Goal: Task Accomplishment & Management: Manage account settings

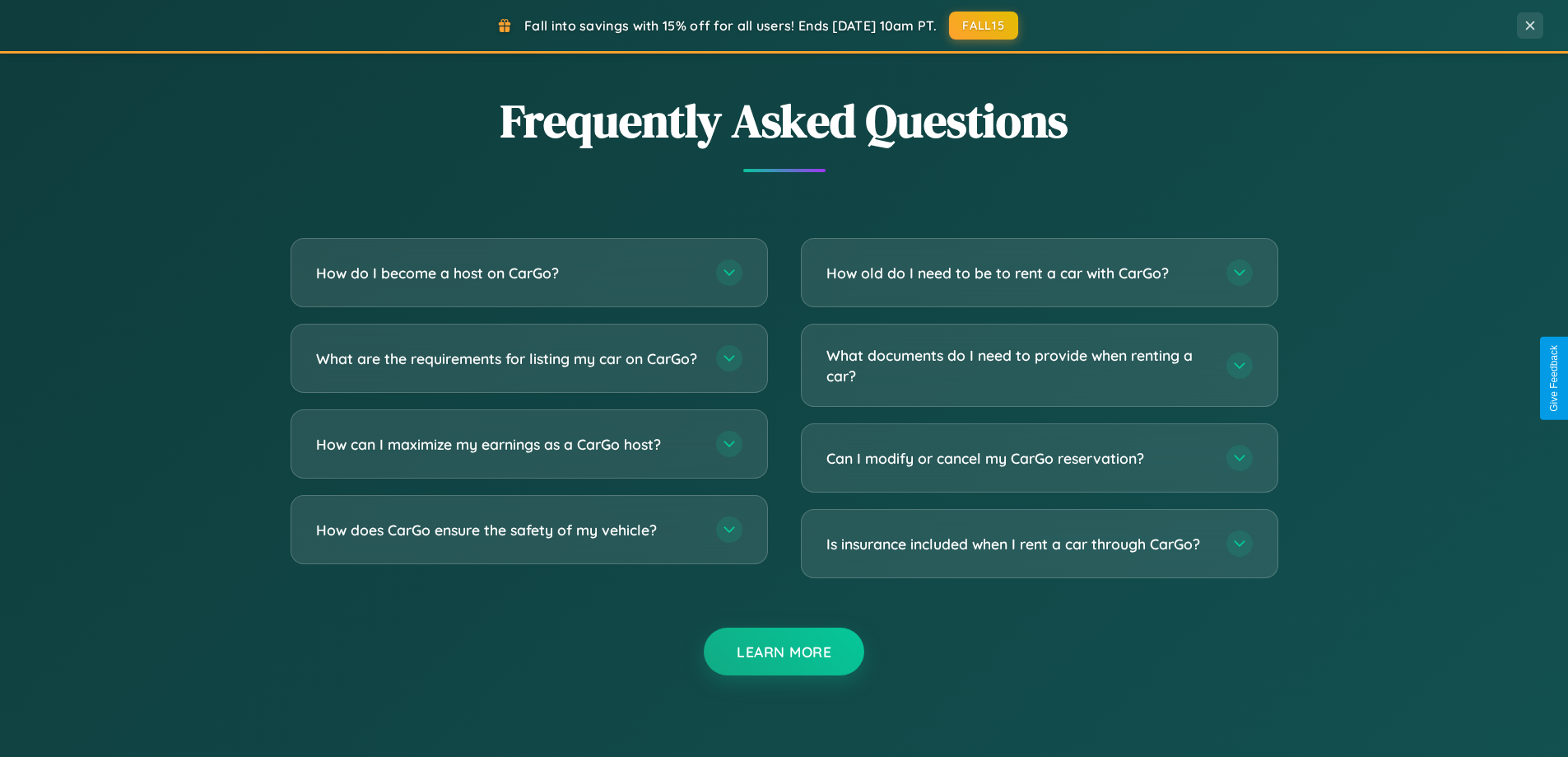
scroll to position [3168, 0]
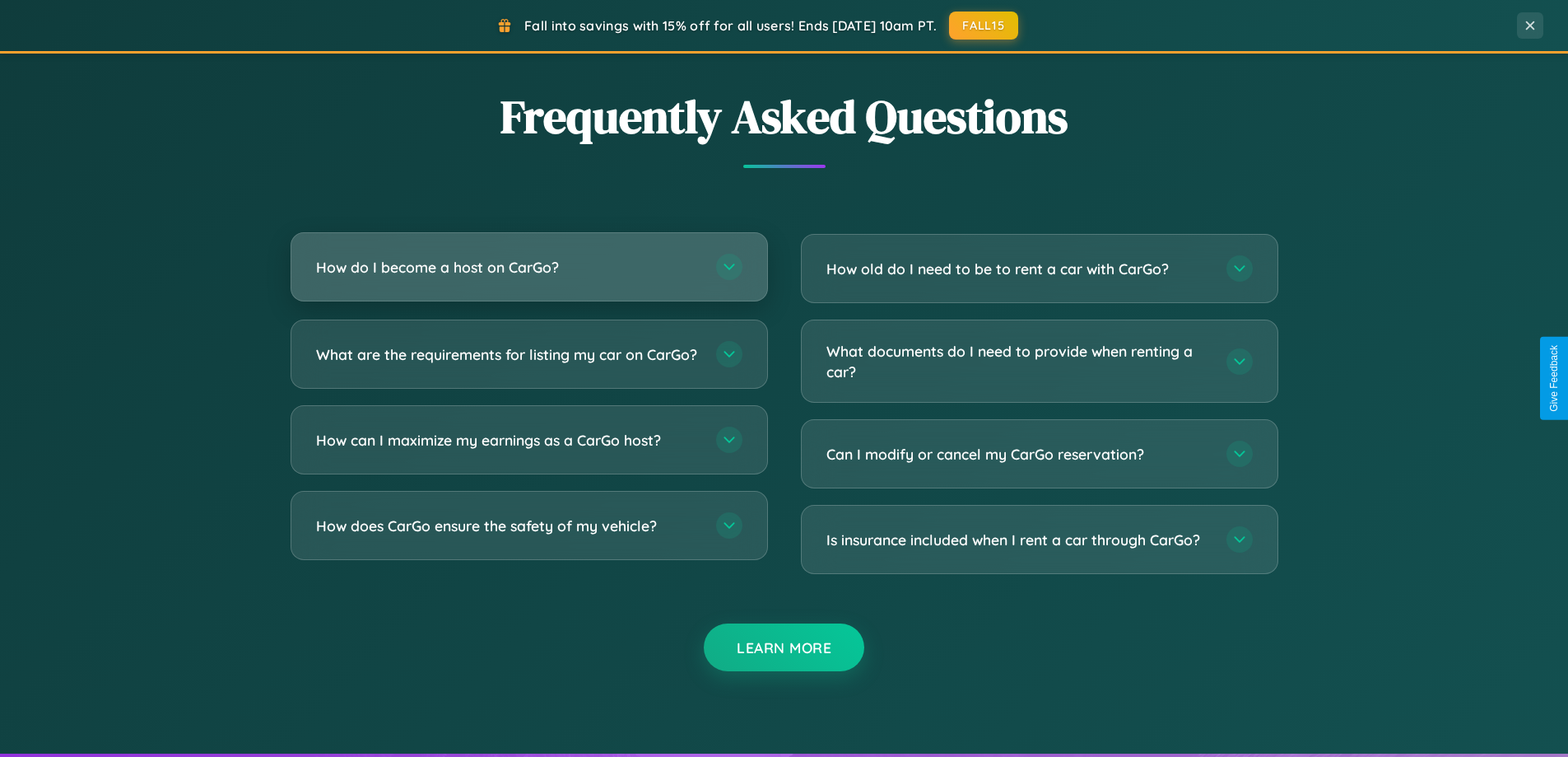
click at [529, 267] on h3 "How do I become a host on CarGo?" at bounding box center [507, 267] width 383 height 21
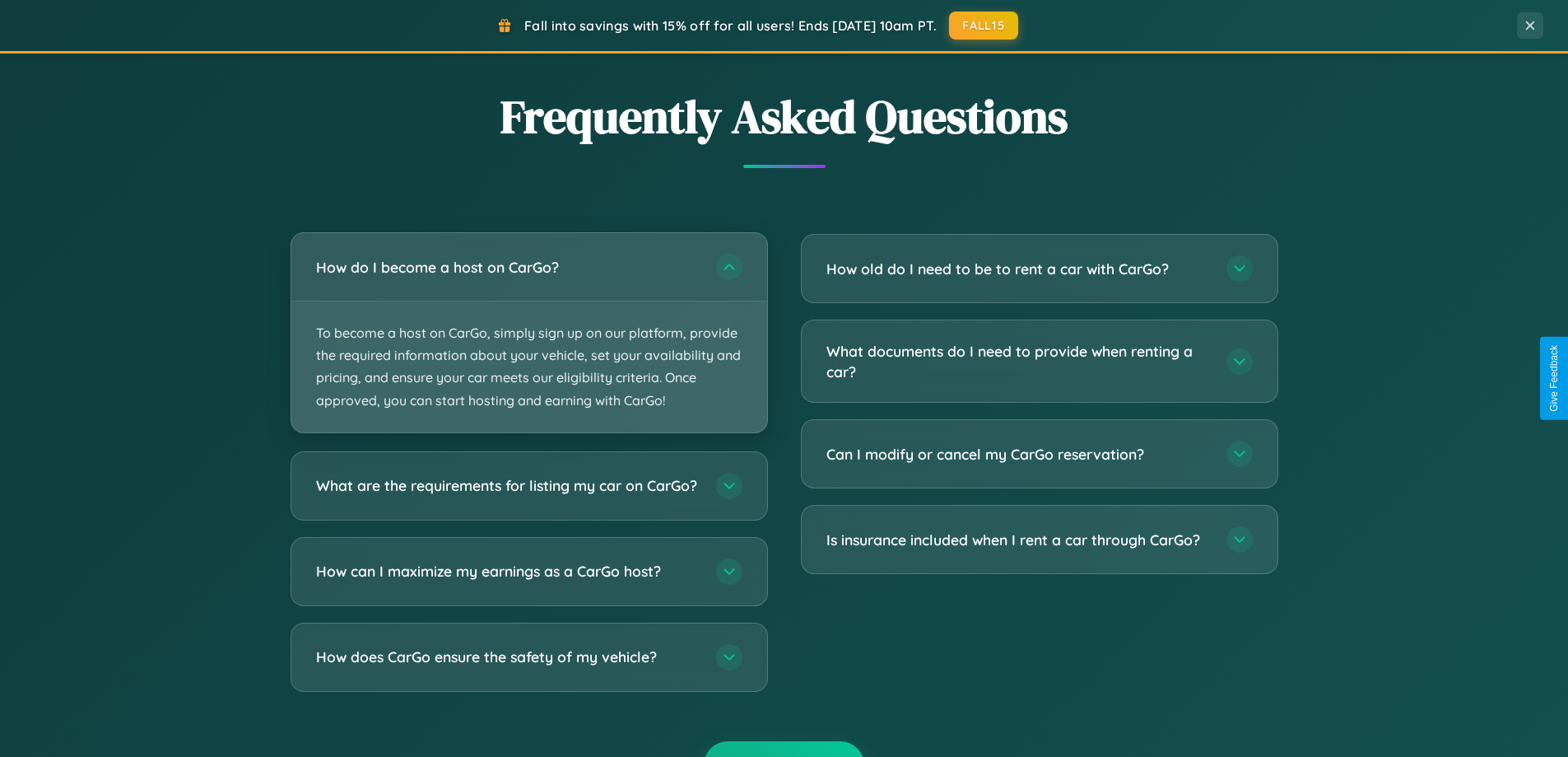
click at [529, 332] on p "To become a host on CarGo, simply sign up on our platform, provide the required…" at bounding box center [529, 367] width 476 height 131
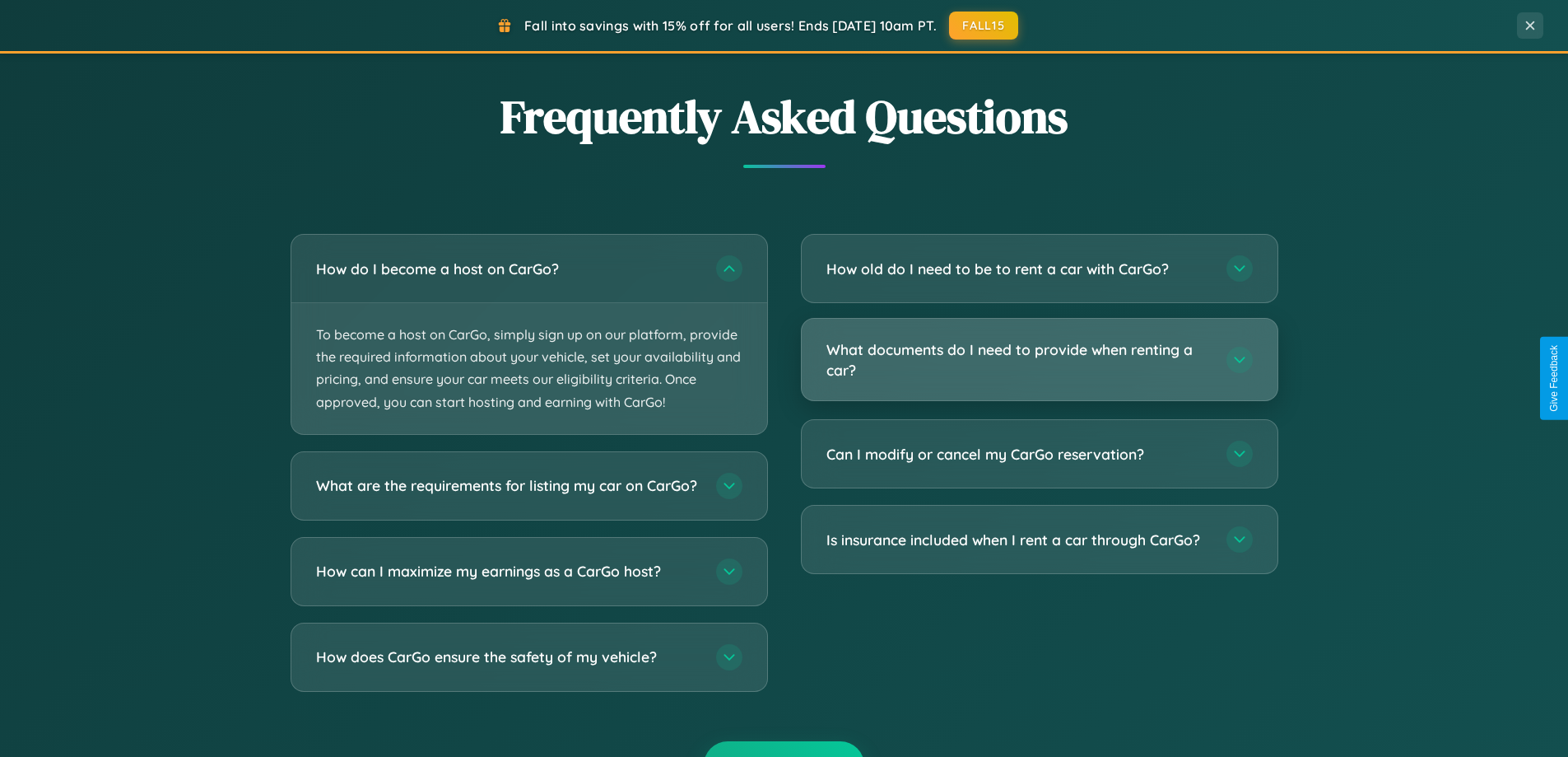
click at [1039, 360] on h3 "What documents do I need to provide when renting a car?" at bounding box center [1017, 359] width 383 height 40
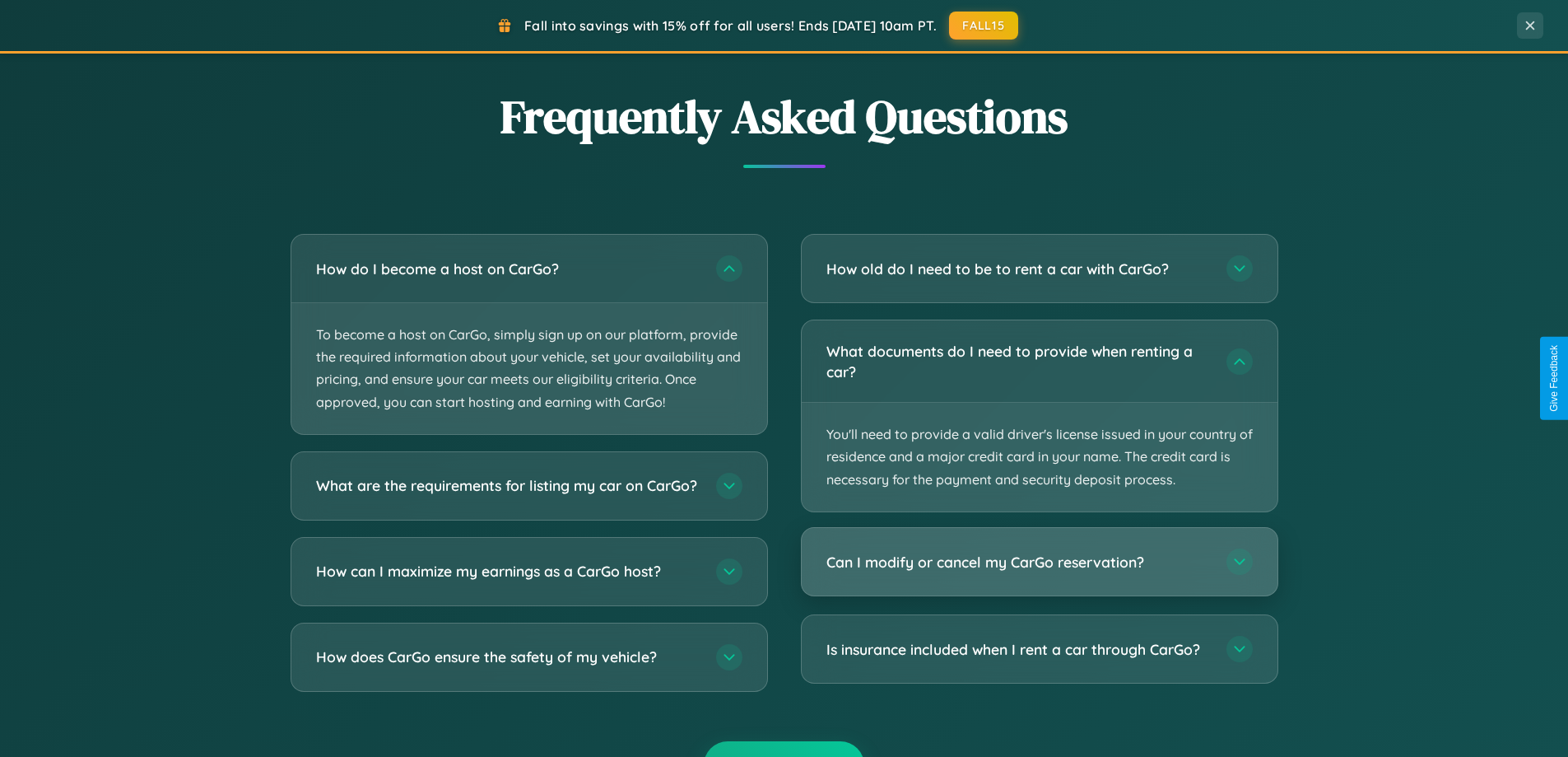
click at [1039, 561] on h3 "Can I modify or cancel my CarGo reservation?" at bounding box center [1017, 562] width 383 height 21
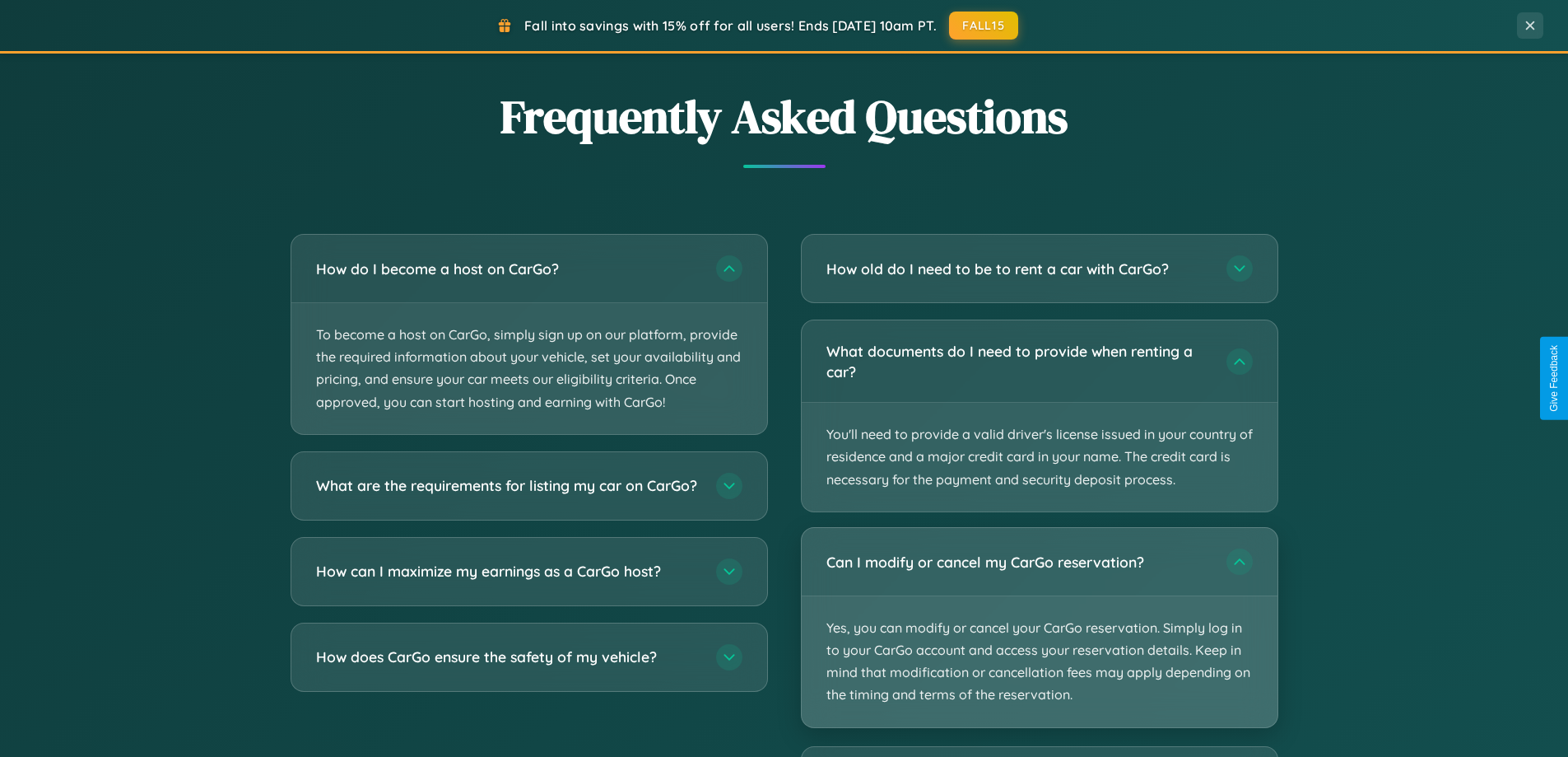
click at [1039, 626] on p "Yes, you can modify or cancel your CarGo reservation. Simply log in to your Car…" at bounding box center [1039, 661] width 476 height 131
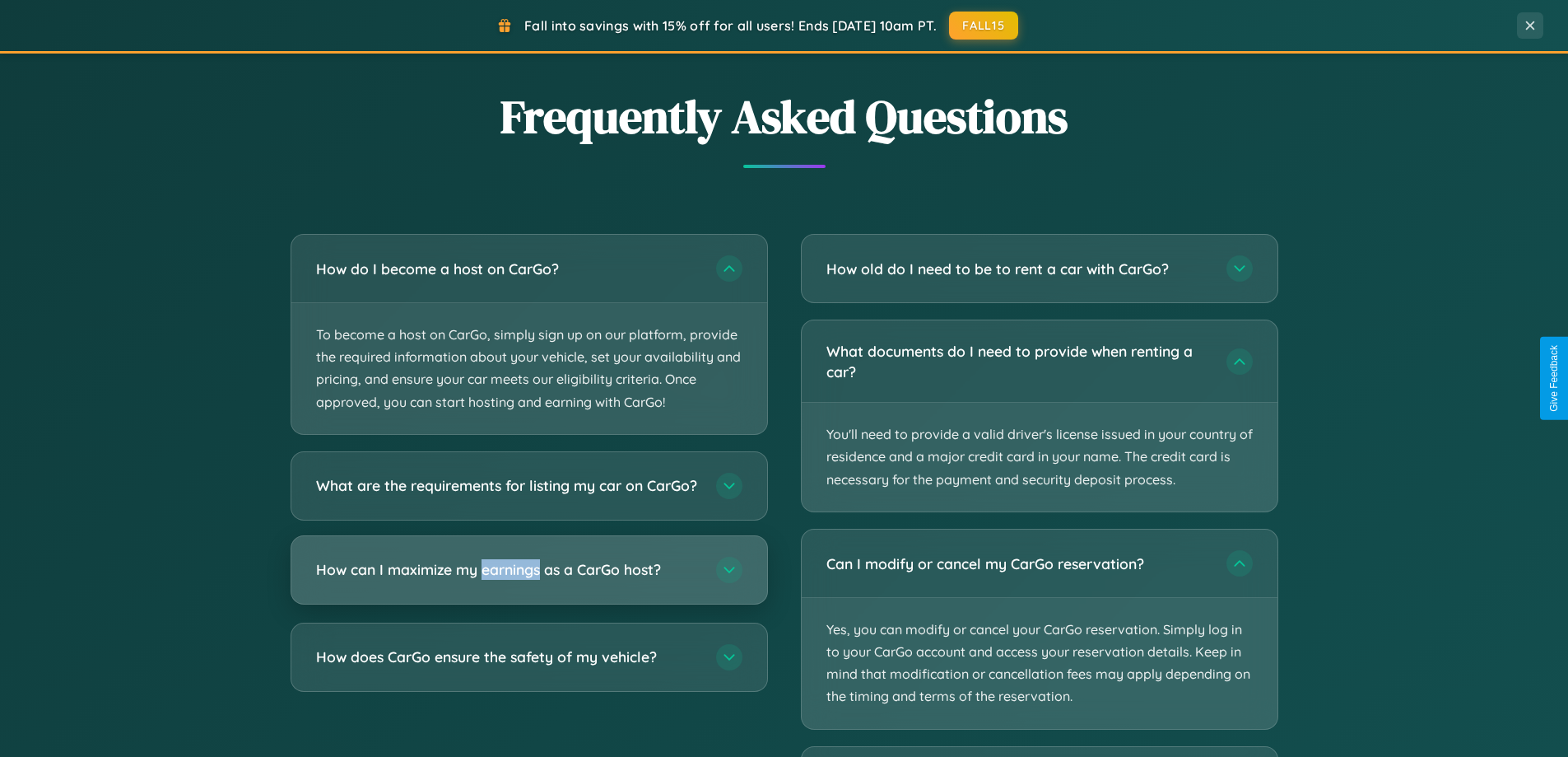
click at [529, 579] on h3 "How can I maximize my earnings as a CarGo host?" at bounding box center [507, 569] width 383 height 21
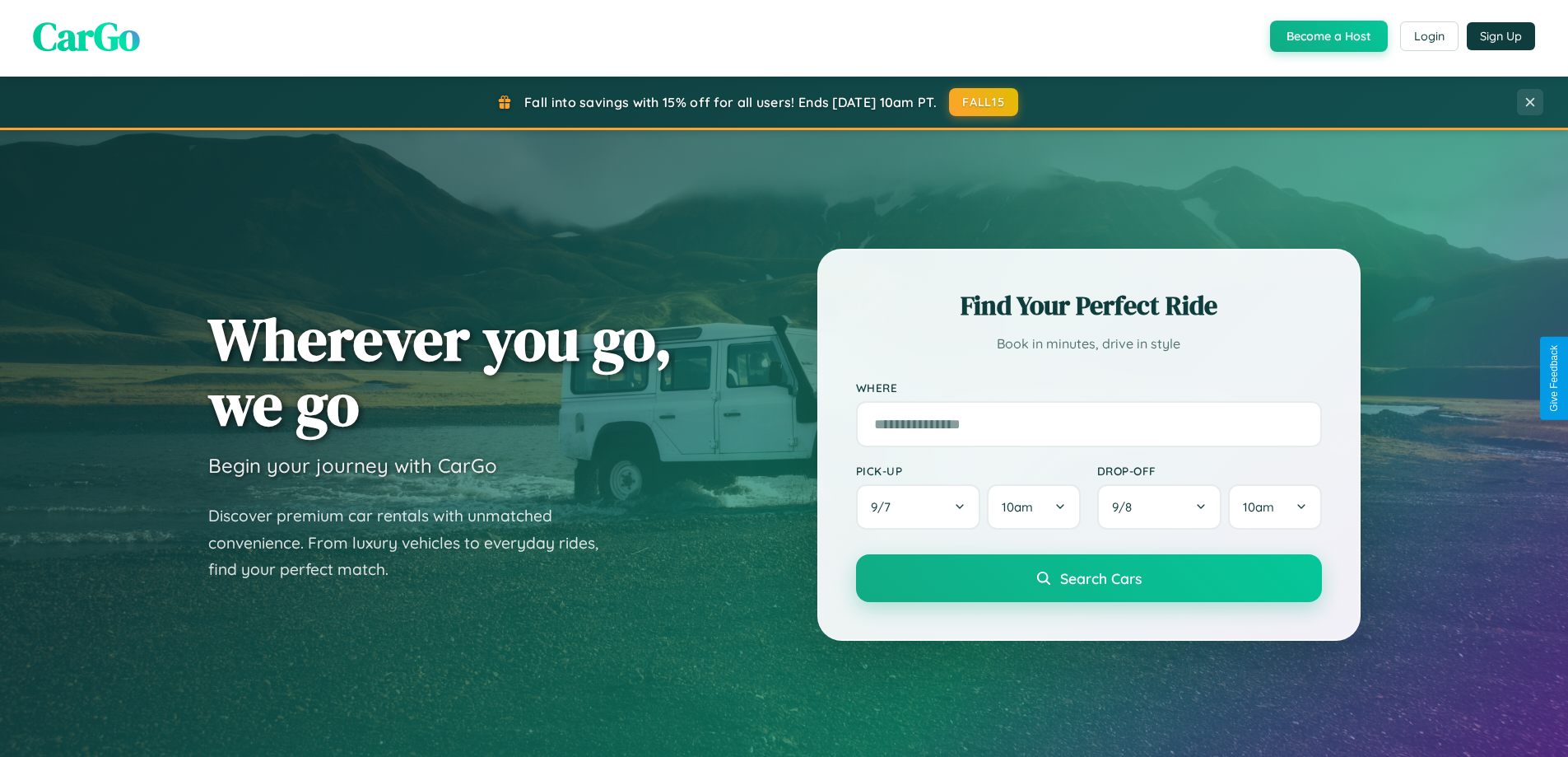
scroll to position [0, 0]
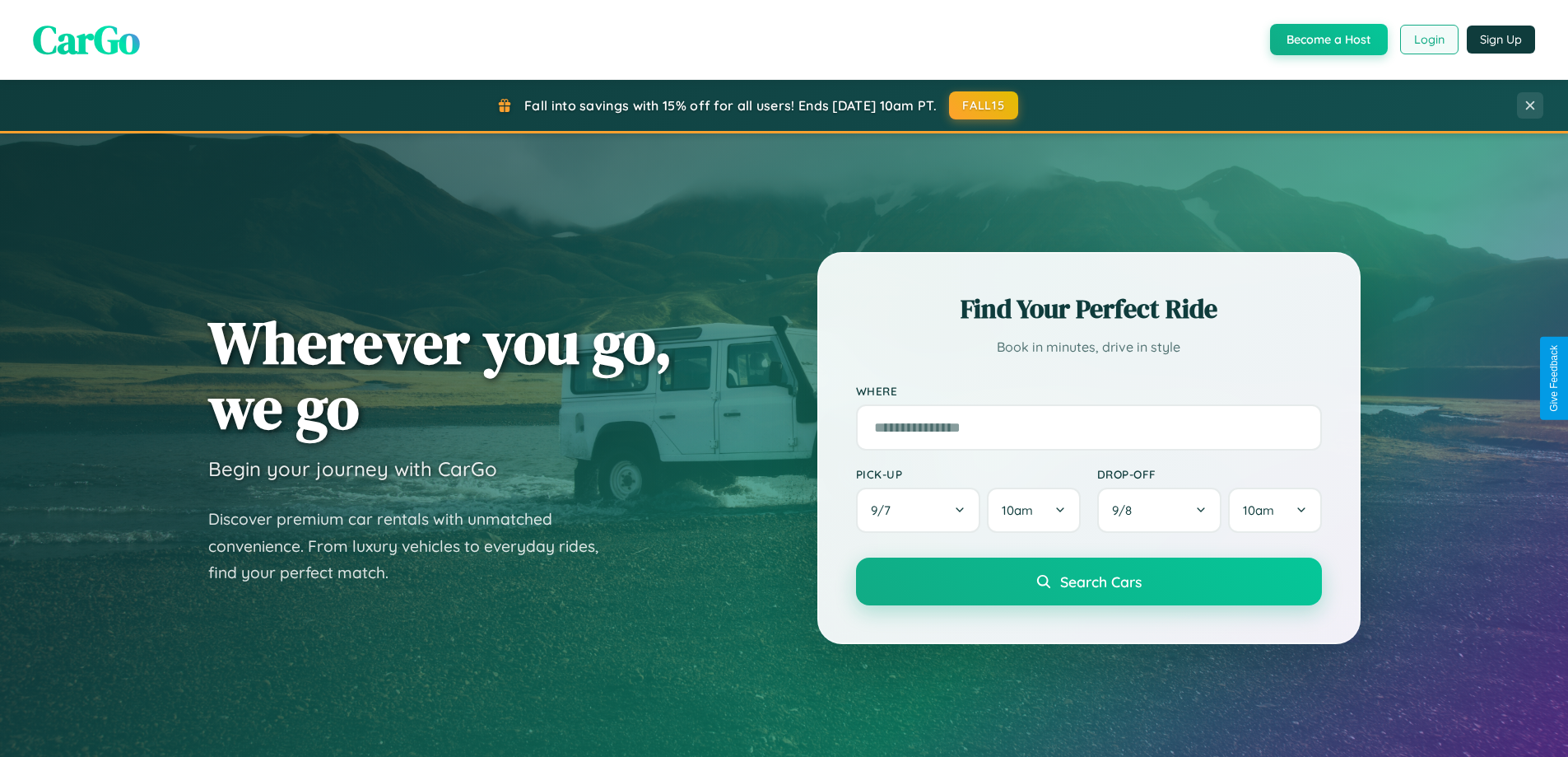
click at [1428, 39] on button "Login" at bounding box center [1429, 39] width 58 height 30
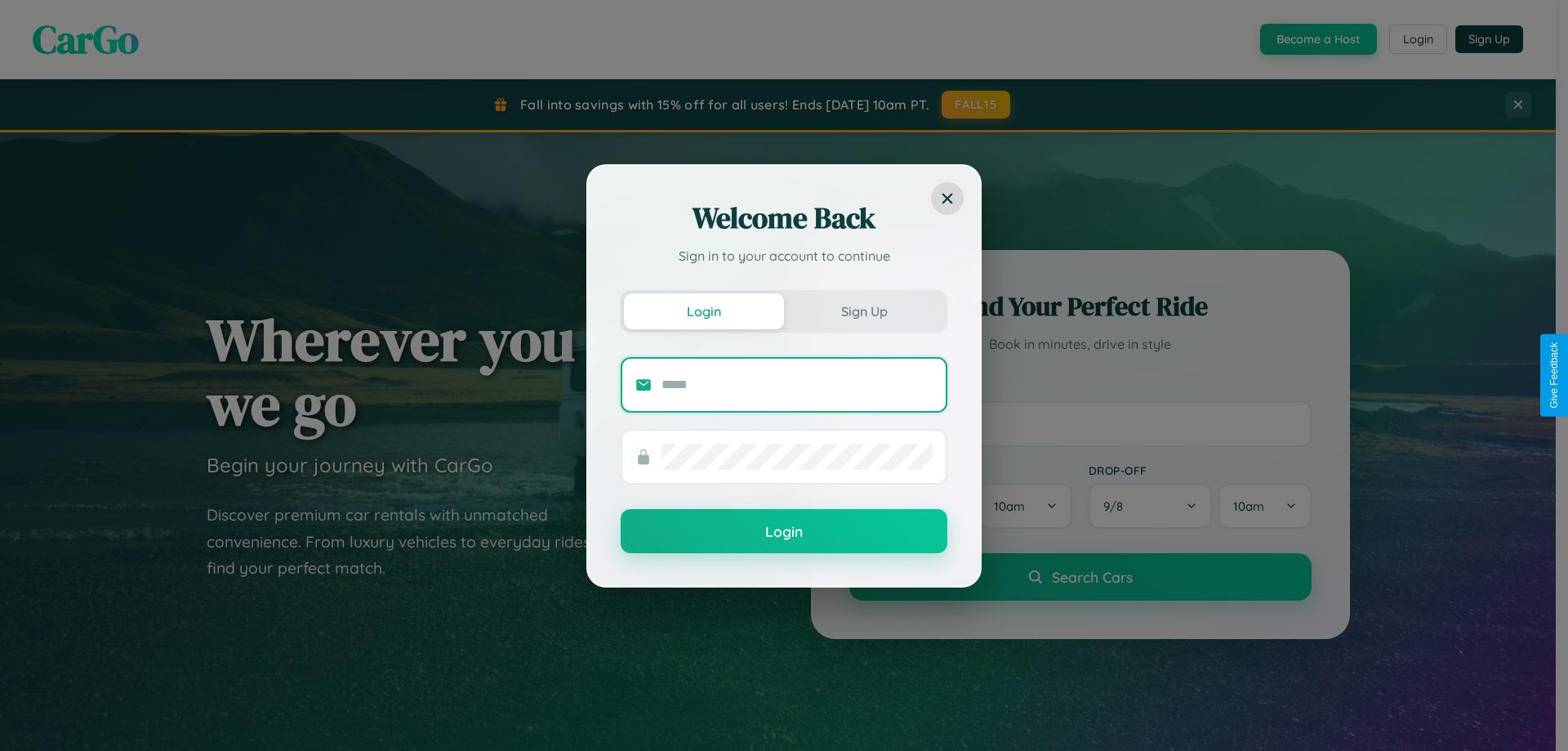
click at [797, 384] on input "text" at bounding box center [797, 384] width 271 height 26
type input "**********"
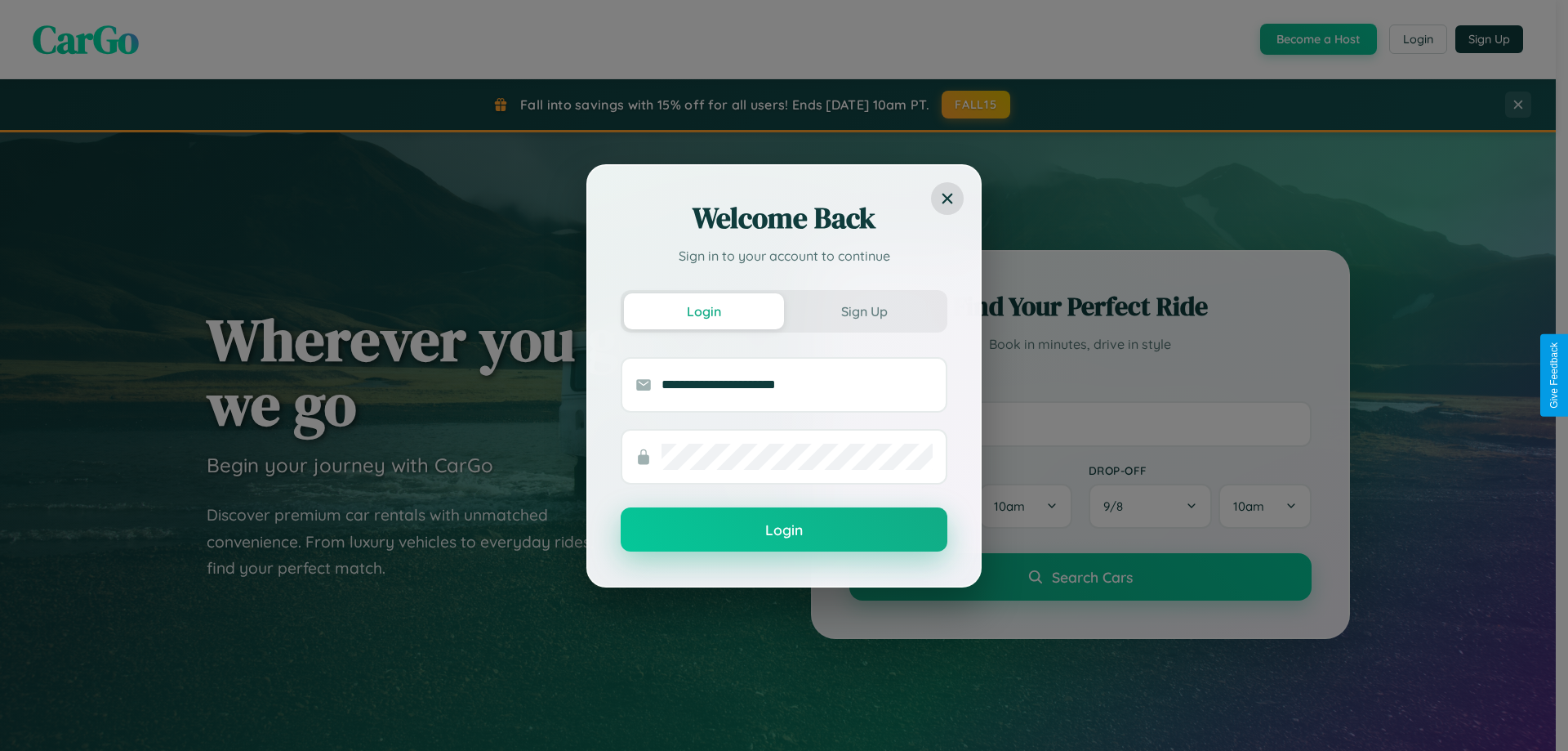
click at [784, 530] on button "Login" at bounding box center [783, 529] width 326 height 44
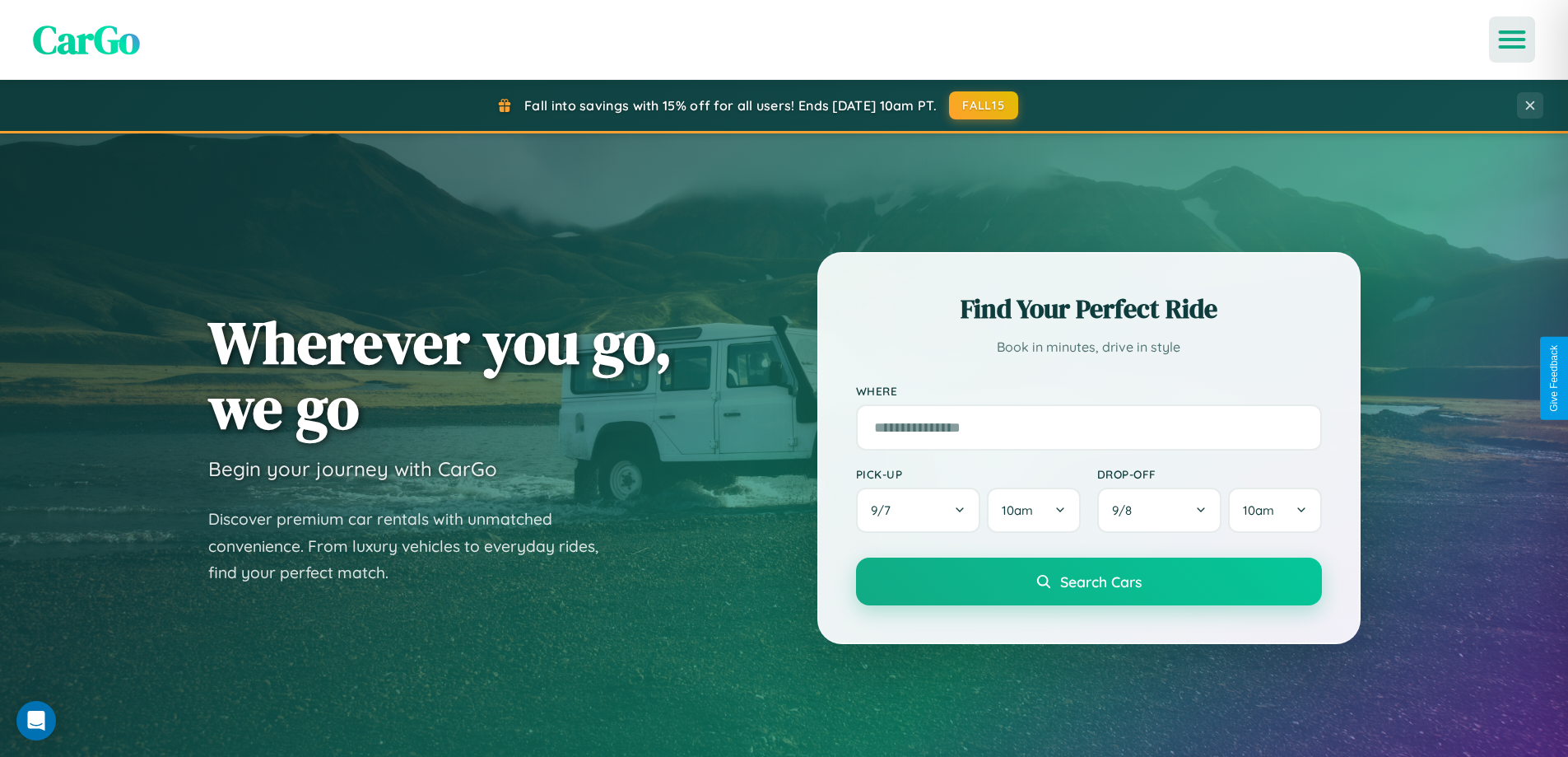
click at [1512, 39] on icon "Open menu" at bounding box center [1512, 39] width 24 height 15
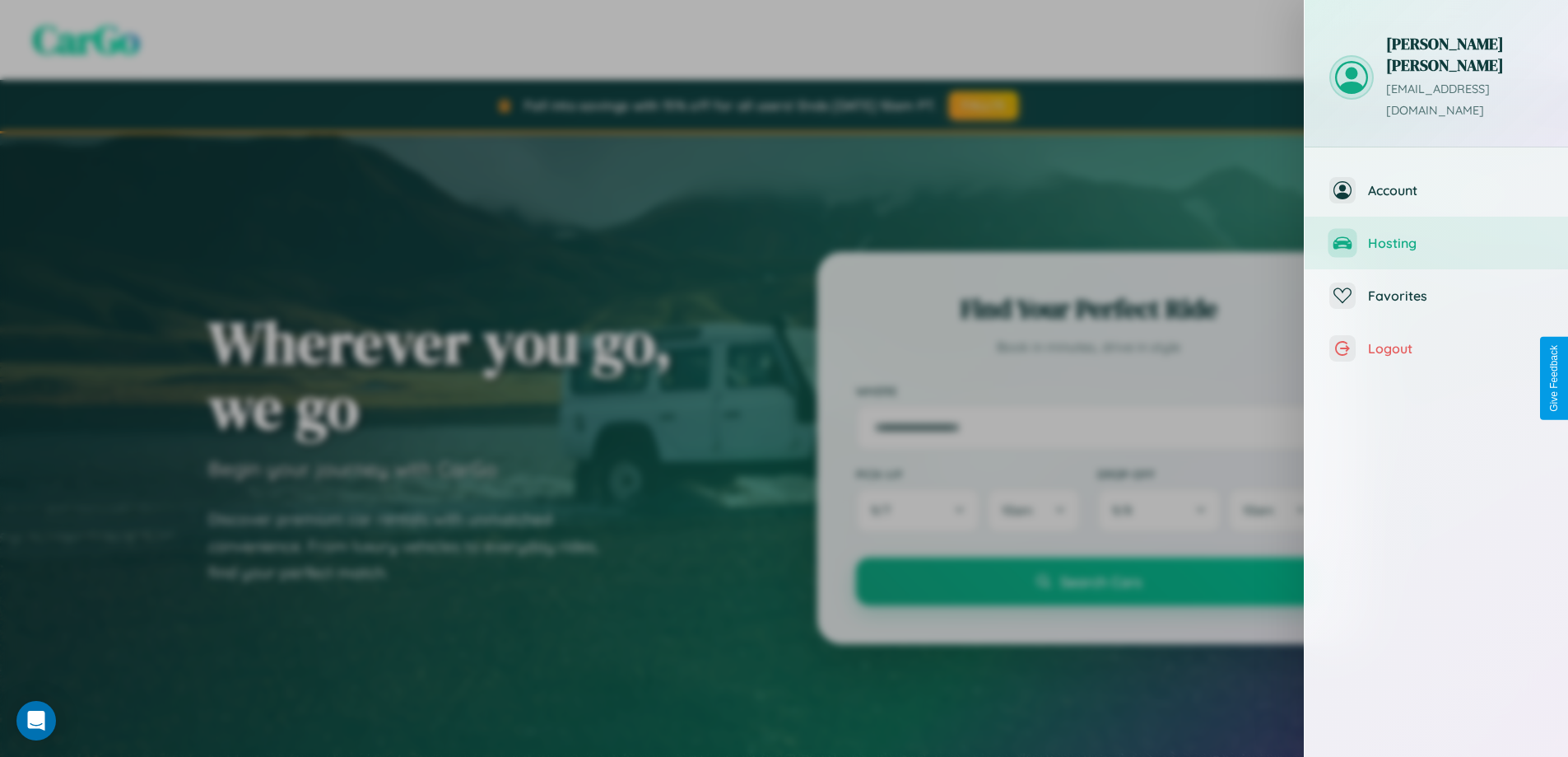
click at [1436, 235] on span "Hosting" at bounding box center [1454, 243] width 175 height 16
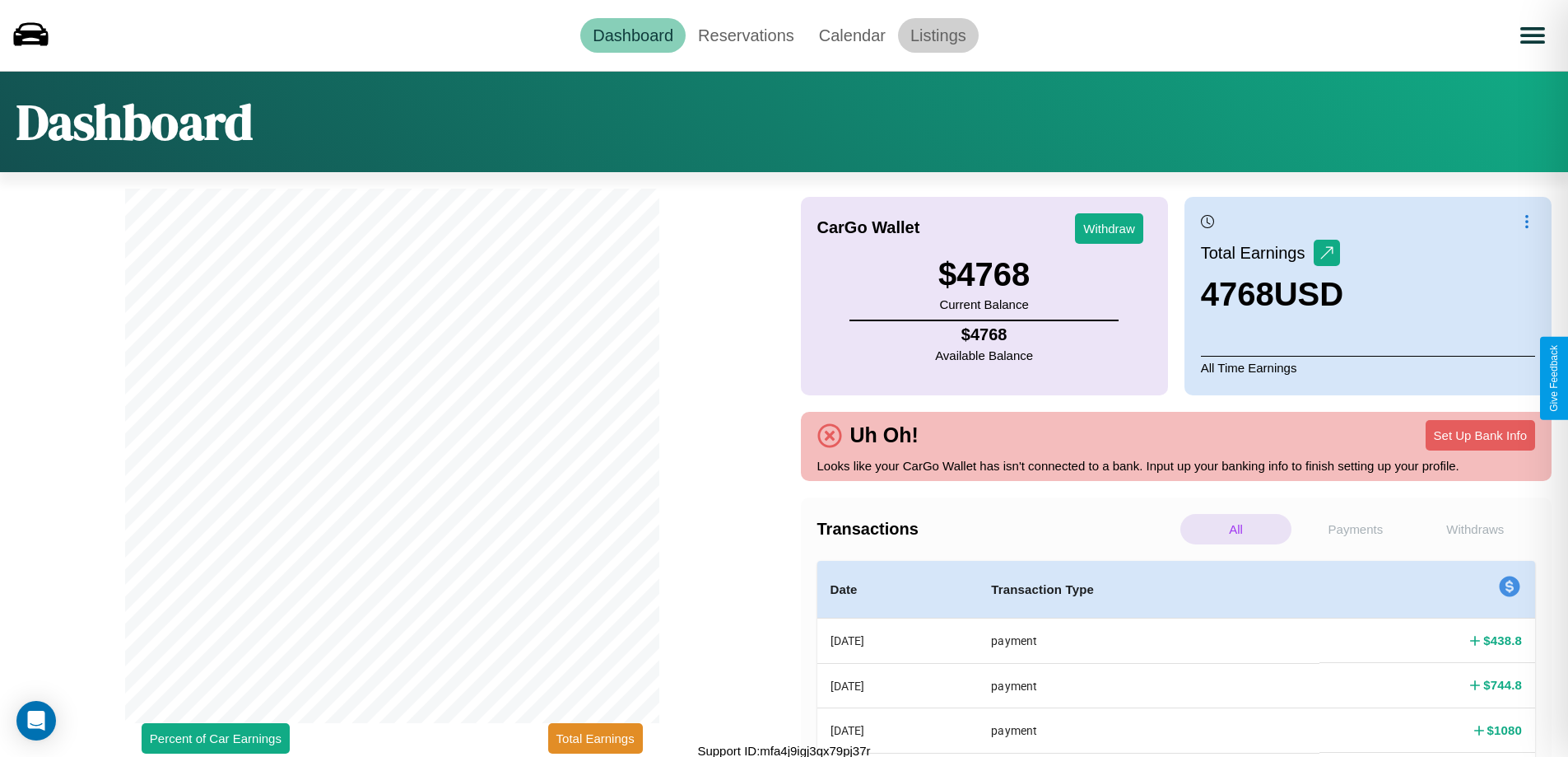
click at [937, 34] on link "Listings" at bounding box center [938, 35] width 80 height 34
